Goal: Obtain resource: Download file/media

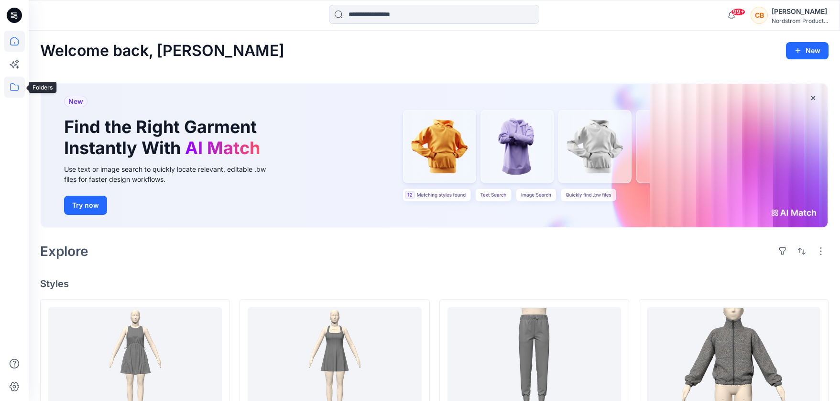
click at [12, 85] on icon at bounding box center [14, 87] width 21 height 21
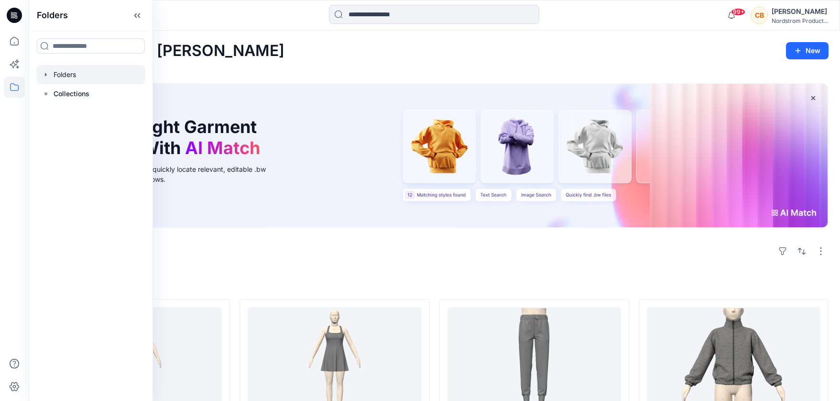
click at [64, 72] on div at bounding box center [90, 74] width 109 height 19
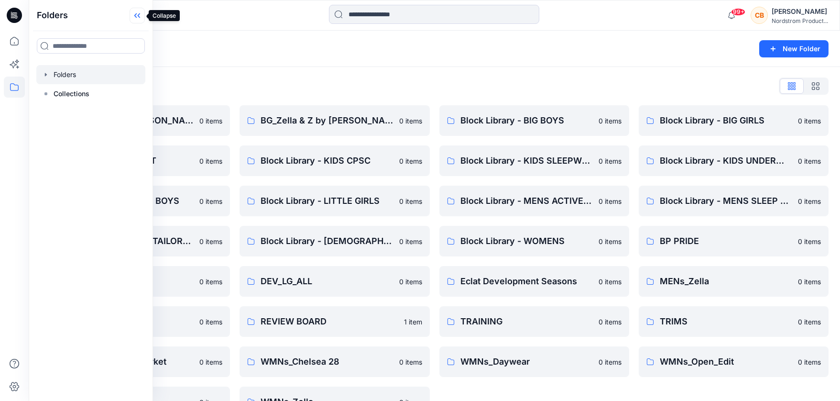
click at [136, 14] on icon at bounding box center [135, 15] width 2 height 5
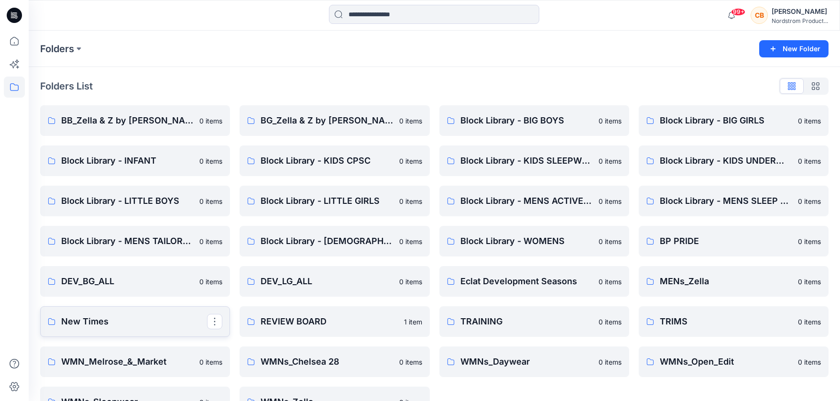
click at [98, 320] on p "New Times" at bounding box center [134, 321] width 146 height 13
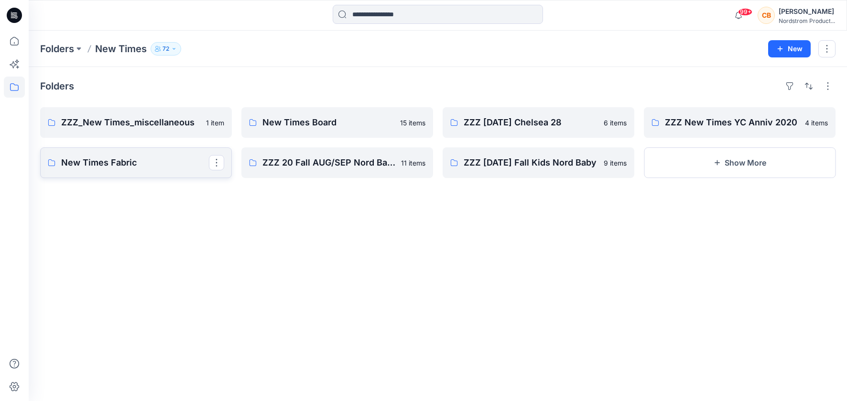
click at [107, 164] on p "New Times Fabric" at bounding box center [135, 162] width 148 height 13
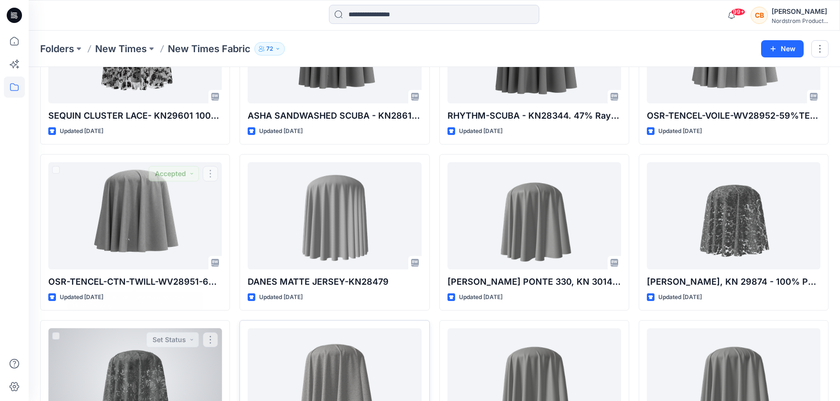
scroll to position [1648, 0]
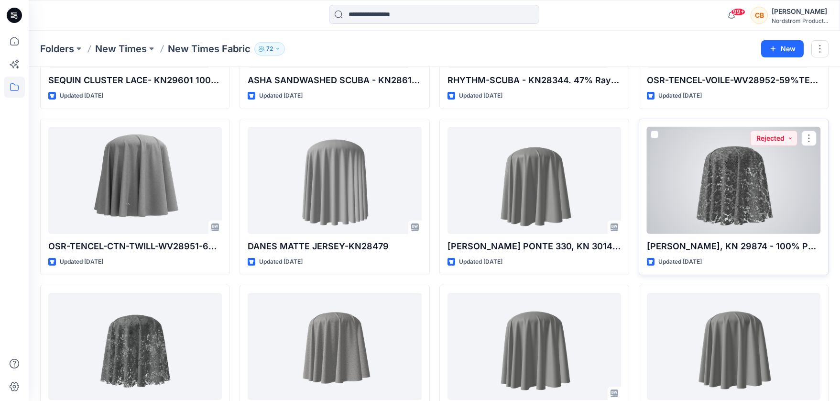
click at [715, 187] on div at bounding box center [734, 180] width 174 height 107
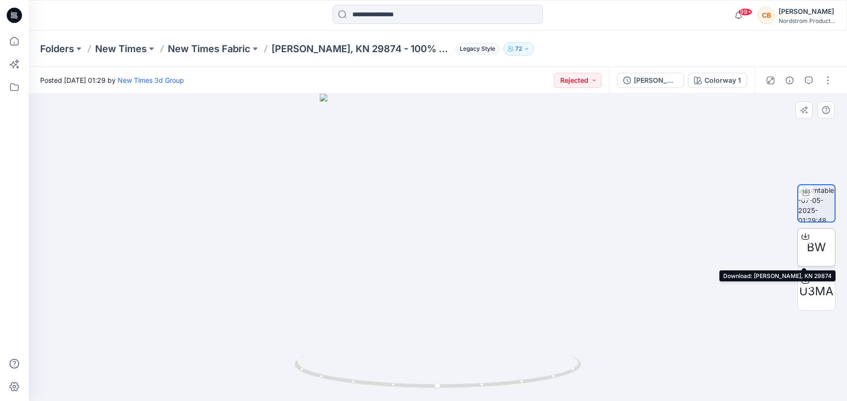
click at [816, 247] on span "BW" at bounding box center [816, 247] width 19 height 17
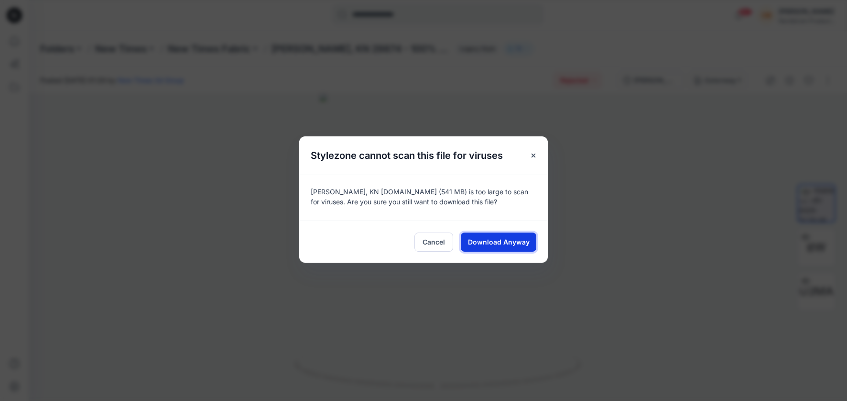
click at [496, 243] on span "Download Anyway" at bounding box center [499, 242] width 62 height 10
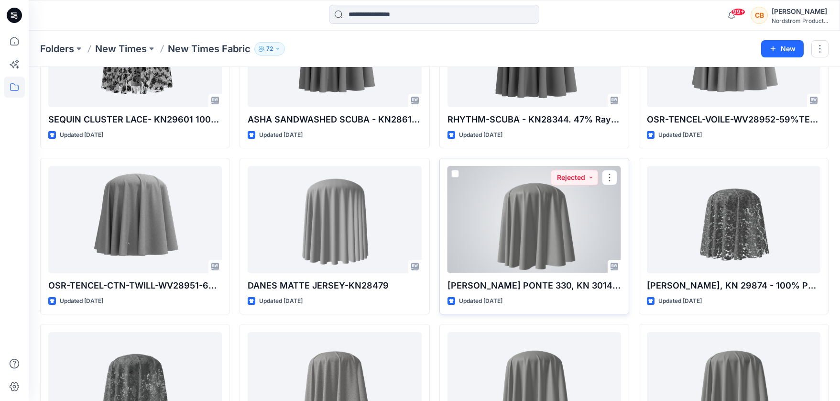
scroll to position [1478, 0]
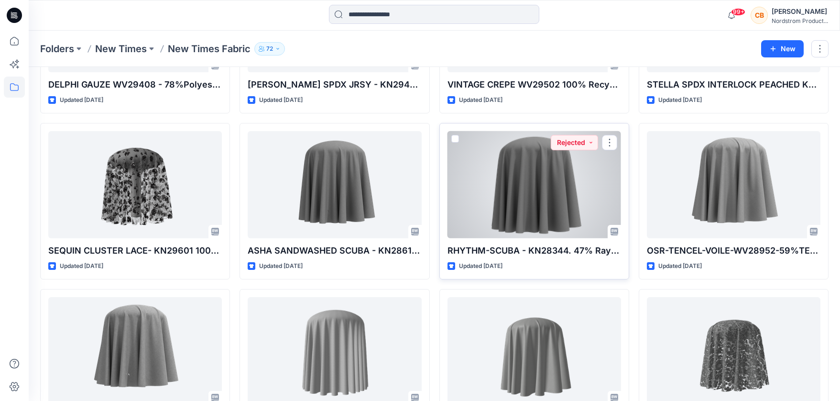
click at [533, 178] on div at bounding box center [535, 184] width 174 height 107
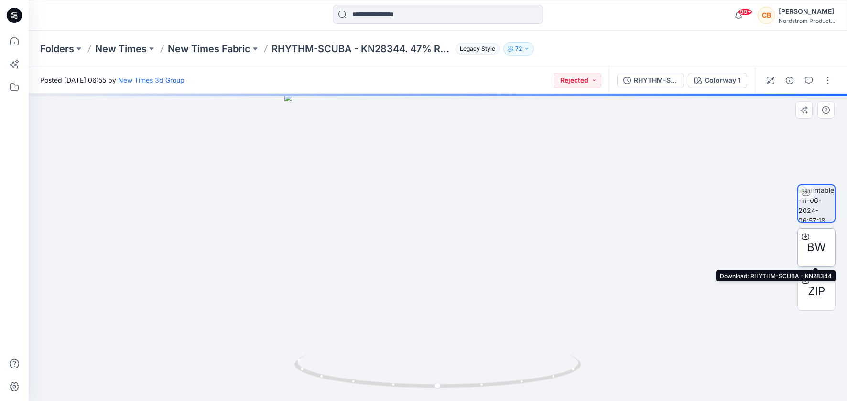
click at [817, 246] on span "BW" at bounding box center [816, 247] width 19 height 17
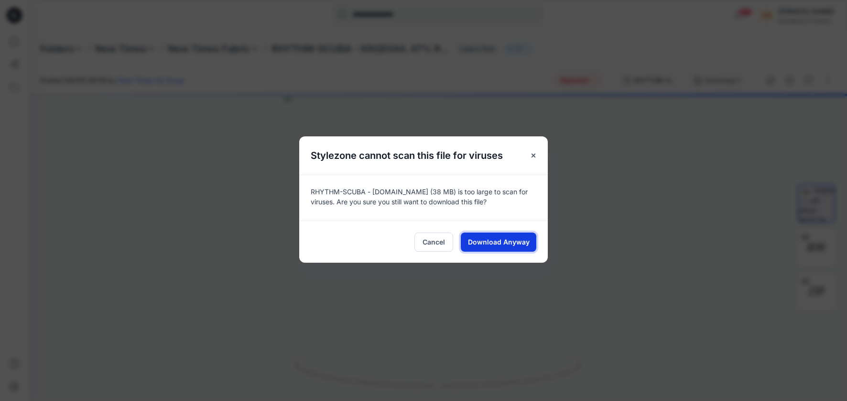
click at [499, 241] on span "Download Anyway" at bounding box center [499, 242] width 62 height 10
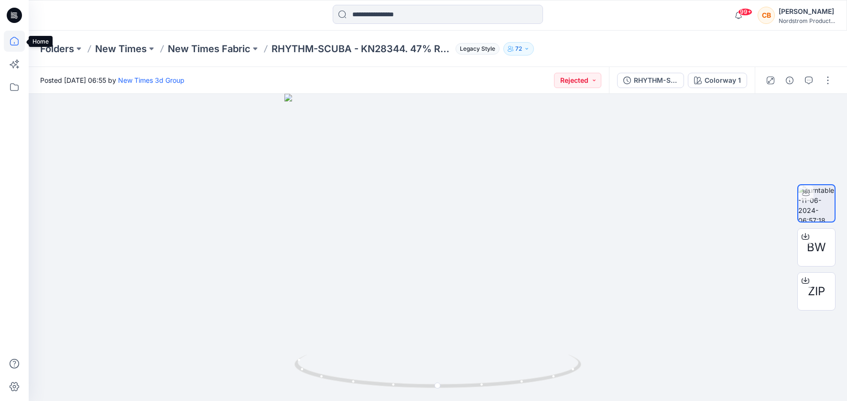
click at [14, 40] on icon at bounding box center [14, 41] width 21 height 21
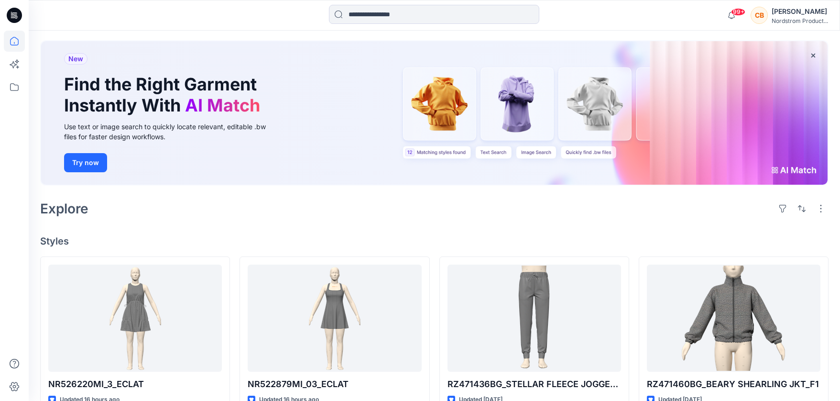
scroll to position [42, 0]
click at [14, 88] on icon at bounding box center [14, 87] width 21 height 21
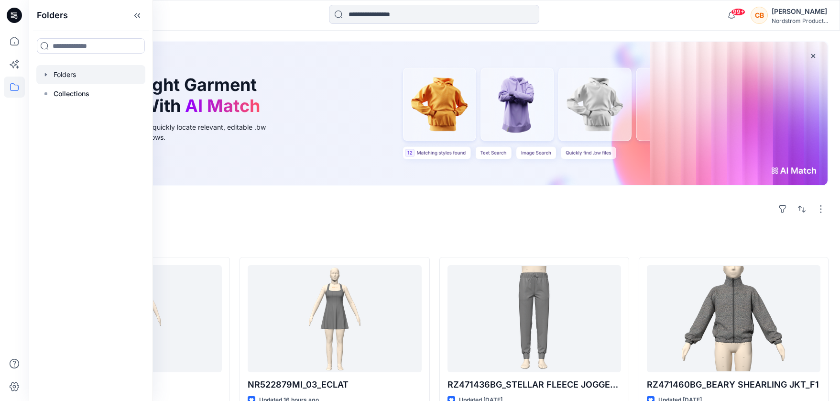
click at [76, 74] on div at bounding box center [90, 74] width 109 height 19
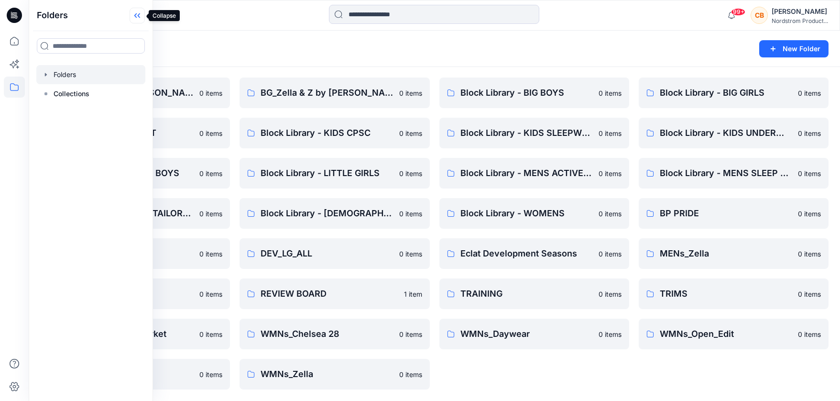
click at [136, 17] on icon at bounding box center [135, 15] width 2 height 5
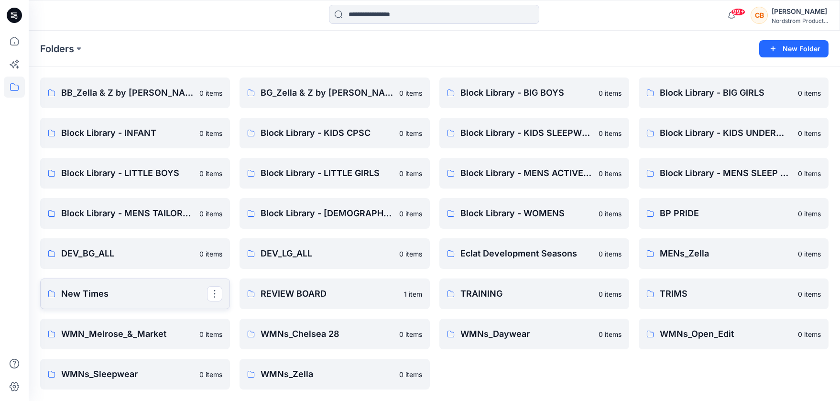
click at [92, 299] on p "New Times" at bounding box center [134, 293] width 146 height 13
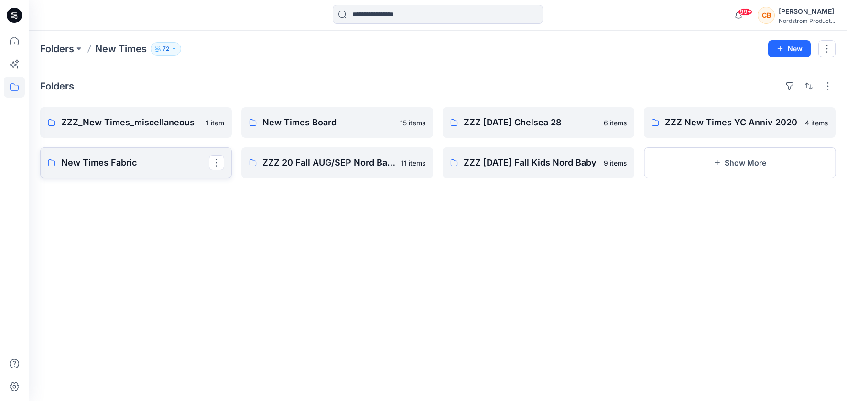
click at [121, 160] on p "New Times Fabric" at bounding box center [135, 162] width 148 height 13
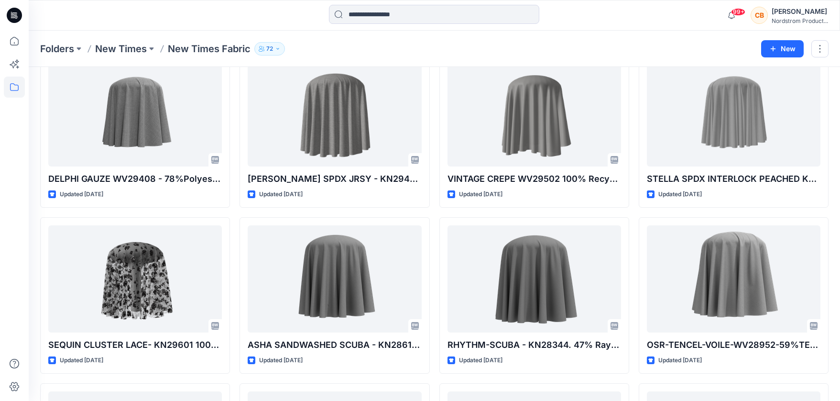
scroll to position [1387, 0]
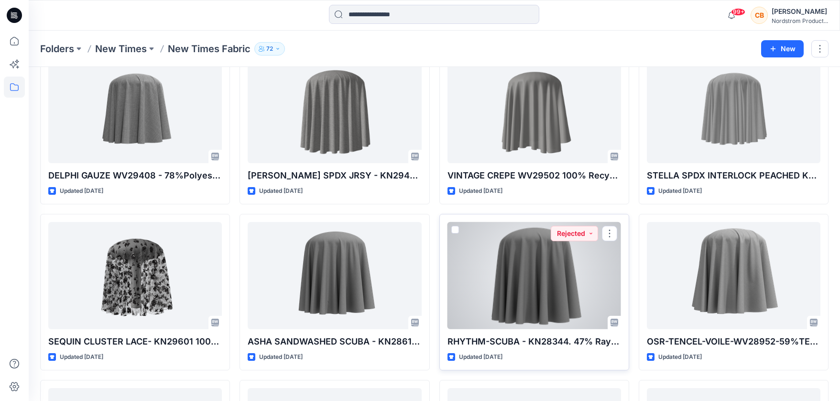
click at [541, 280] on div at bounding box center [535, 275] width 174 height 107
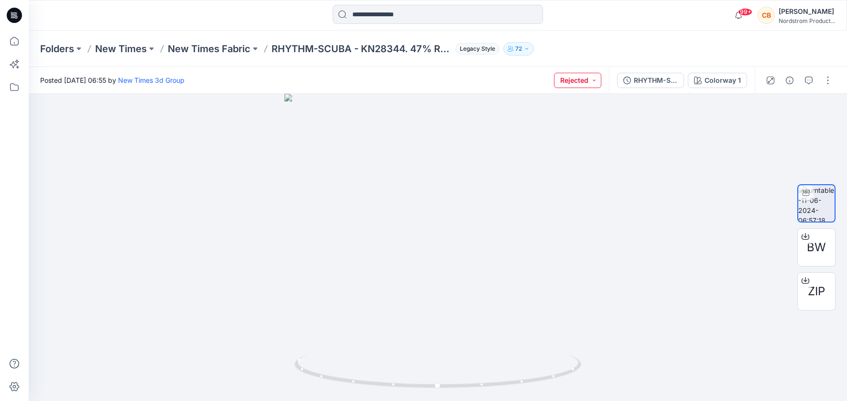
click at [580, 78] on button "Rejected" at bounding box center [577, 80] width 47 height 15
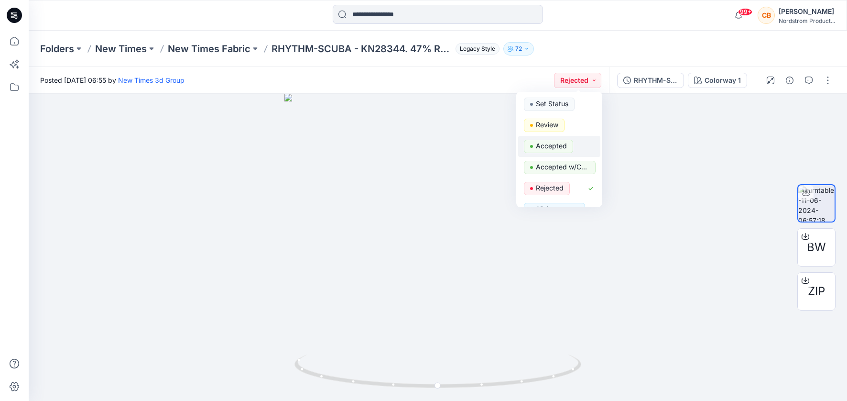
click at [559, 148] on p "Accepted" at bounding box center [551, 146] width 31 height 12
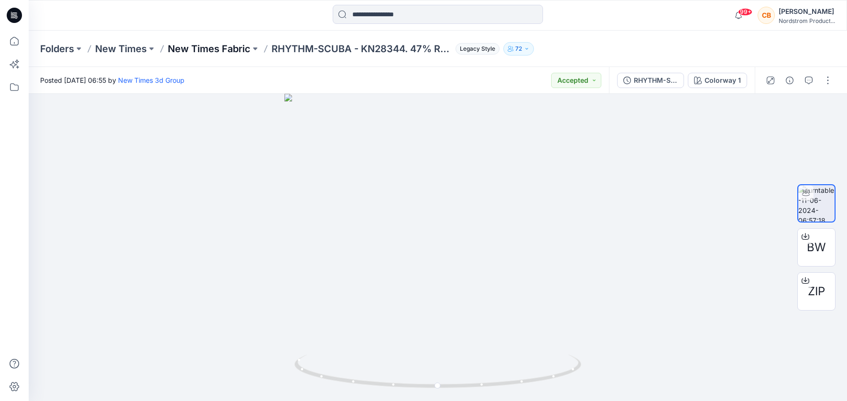
click at [229, 49] on p "New Times Fabric" at bounding box center [209, 48] width 83 height 13
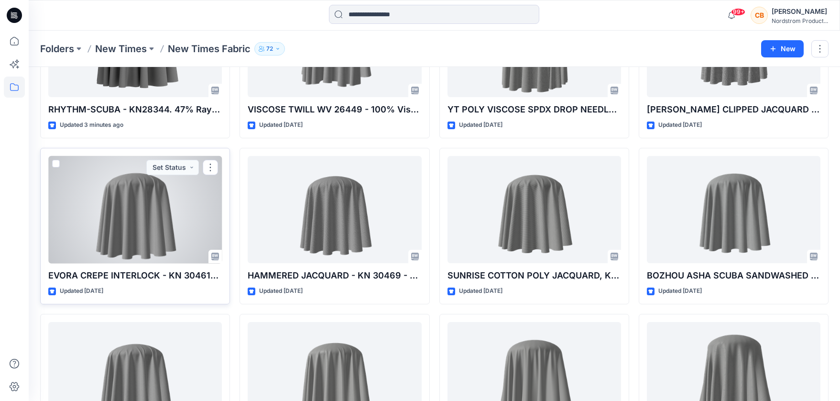
scroll to position [179, 0]
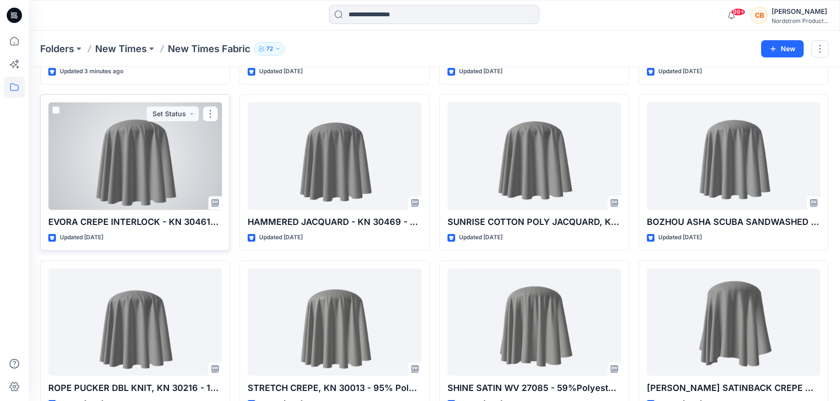
click at [129, 153] on div at bounding box center [135, 155] width 174 height 107
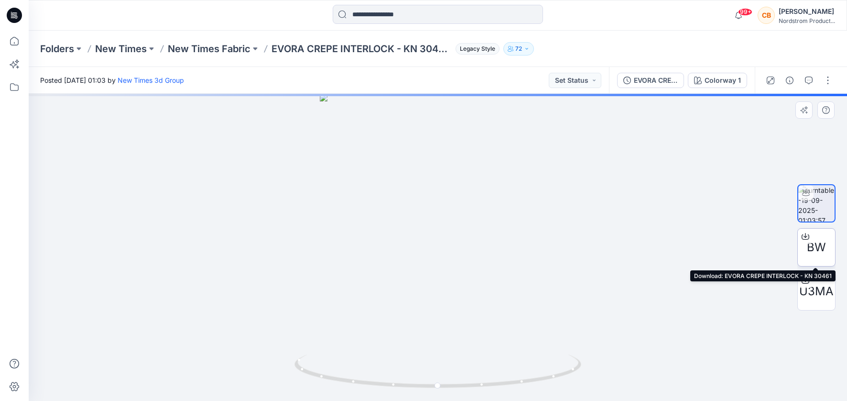
click at [817, 245] on span "BW" at bounding box center [816, 247] width 19 height 17
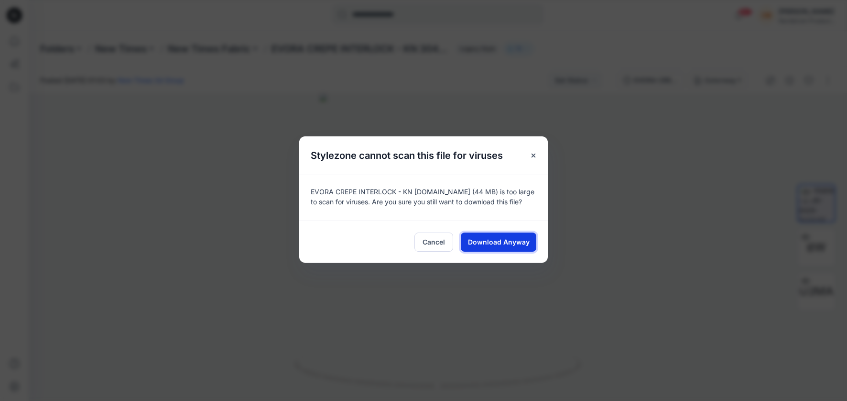
click at [503, 242] on span "Download Anyway" at bounding box center [499, 242] width 62 height 10
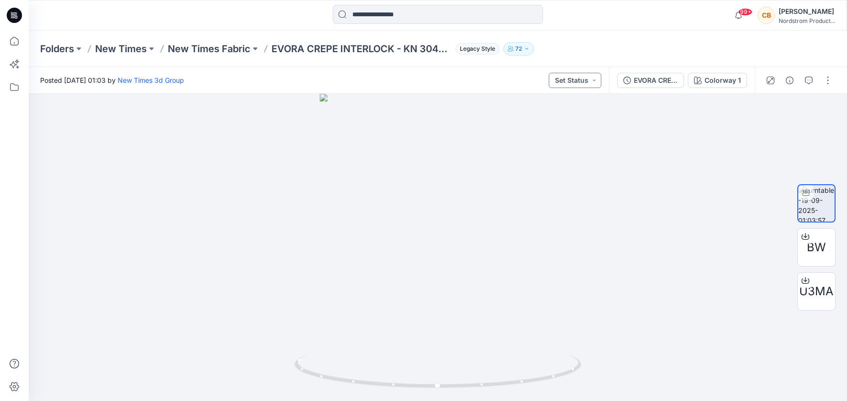
click at [568, 84] on button "Set Status" at bounding box center [575, 80] width 53 height 15
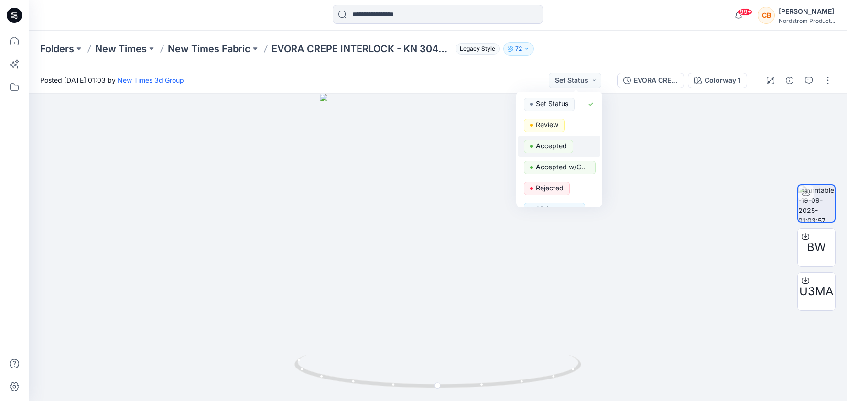
click at [556, 147] on p "Accepted" at bounding box center [551, 146] width 31 height 12
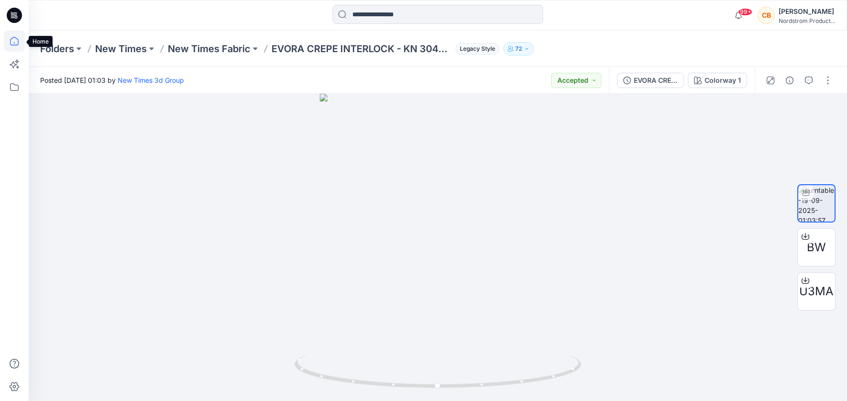
click at [17, 40] on icon at bounding box center [14, 41] width 21 height 21
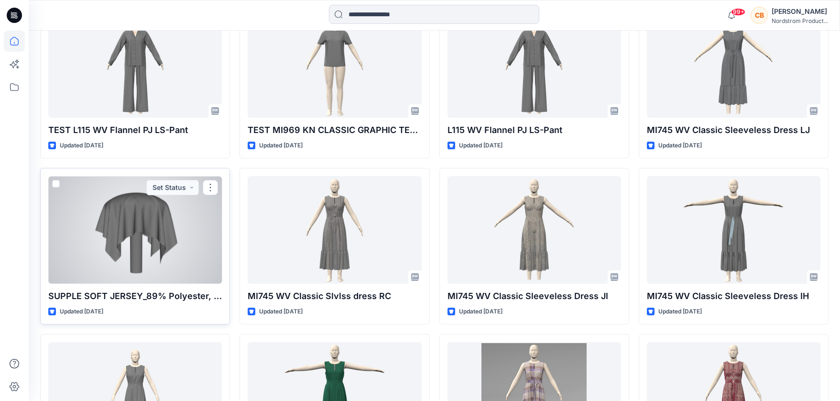
scroll to position [1461, 0]
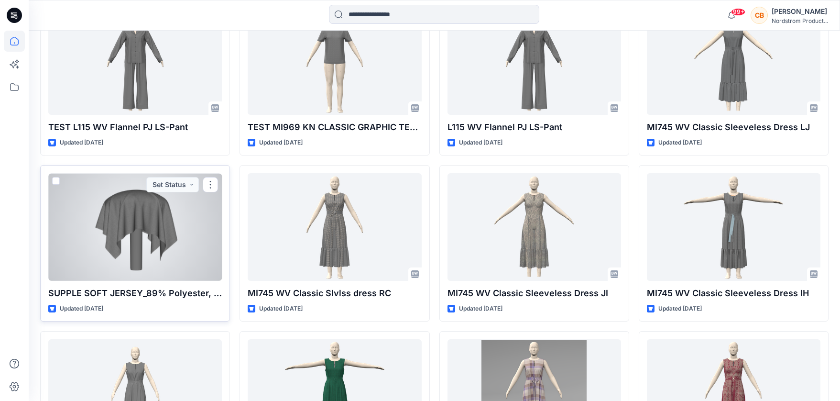
click at [136, 222] on div at bounding box center [135, 226] width 174 height 107
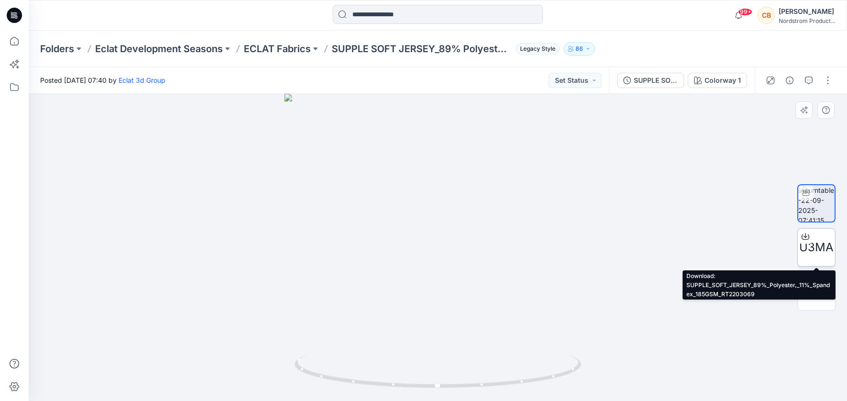
click at [814, 246] on span "U3MA" at bounding box center [816, 247] width 34 height 17
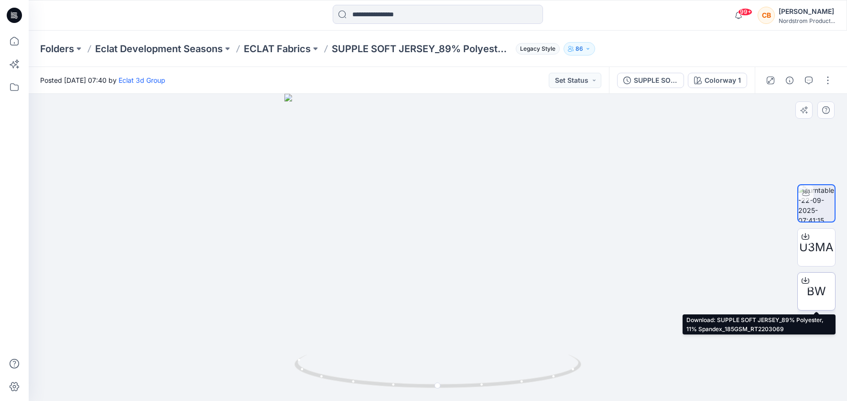
click at [814, 288] on span "BW" at bounding box center [816, 291] width 19 height 17
click at [580, 82] on button "Set Status" at bounding box center [575, 80] width 53 height 15
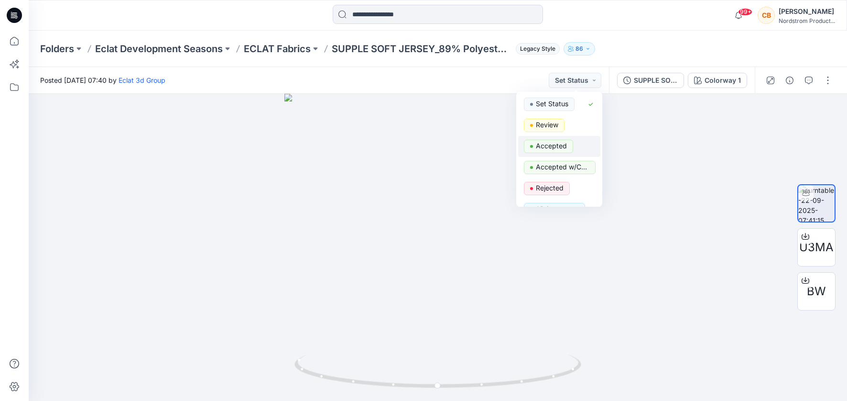
click at [553, 144] on p "Accepted" at bounding box center [551, 146] width 31 height 12
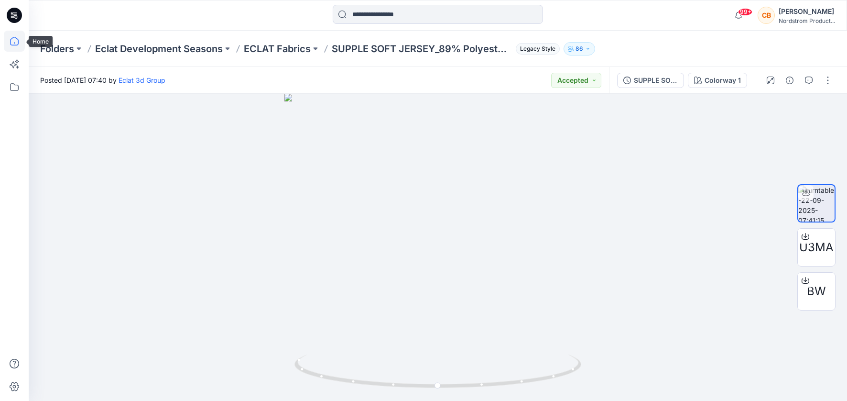
click at [17, 41] on icon at bounding box center [14, 41] width 21 height 21
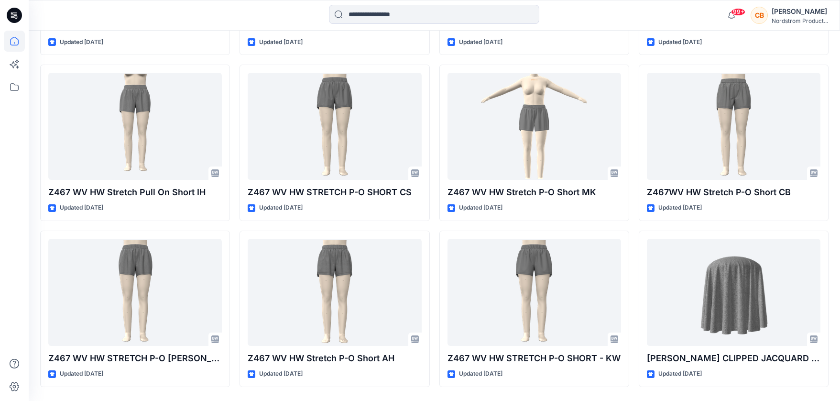
scroll to position [2921, 0]
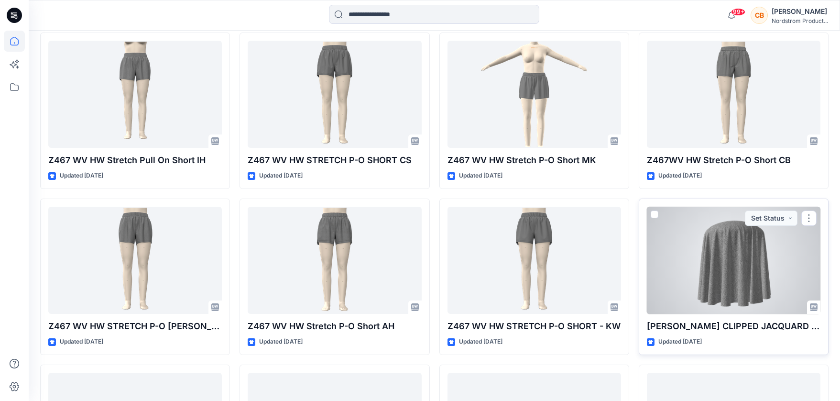
click at [739, 266] on div at bounding box center [734, 260] width 174 height 107
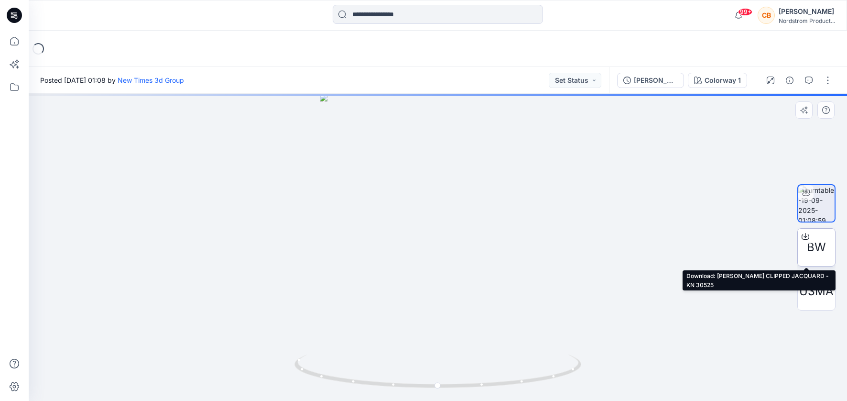
click at [814, 241] on span "BW" at bounding box center [816, 247] width 19 height 17
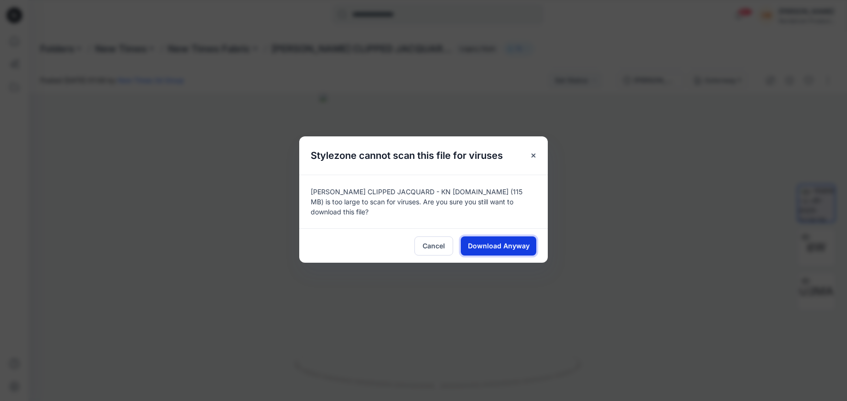
click at [505, 243] on span "Download Anyway" at bounding box center [499, 246] width 62 height 10
